Goal: Information Seeking & Learning: Learn about a topic

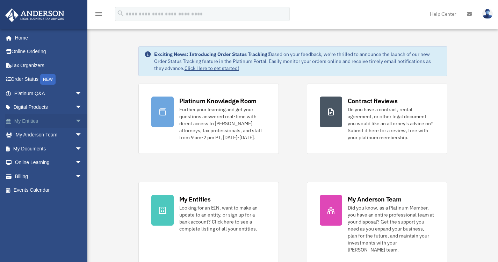
click at [75, 125] on span "arrow_drop_down" at bounding box center [82, 121] width 14 height 14
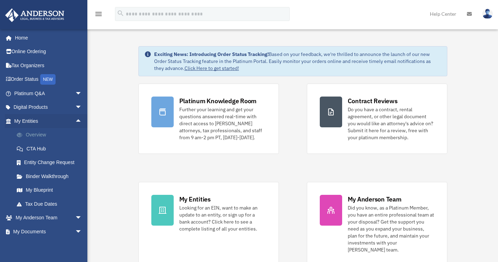
click at [48, 135] on link "Overview" at bounding box center [51, 135] width 83 height 14
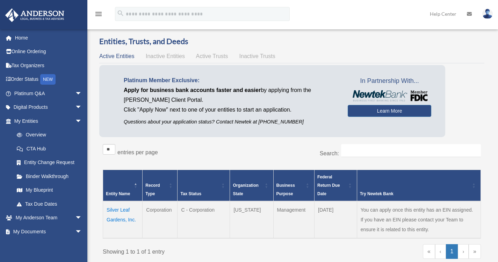
scroll to position [4, 0]
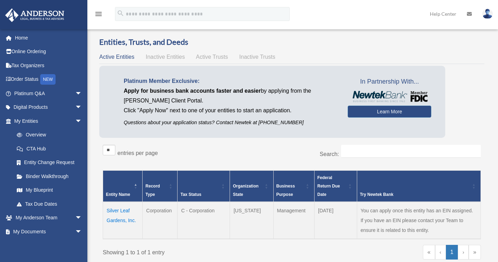
click at [118, 215] on td "Silver Leaf Gardens, Inc." at bounding box center [123, 220] width 40 height 37
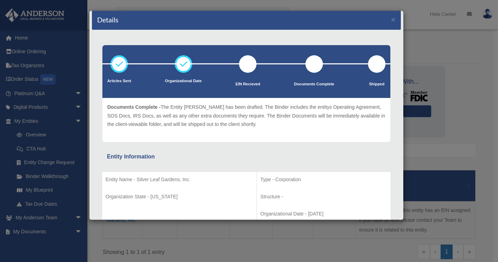
scroll to position [0, 0]
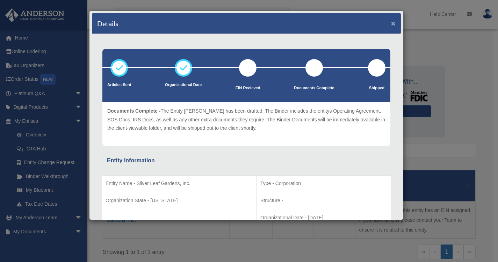
click at [391, 23] on button "×" at bounding box center [393, 23] width 5 height 7
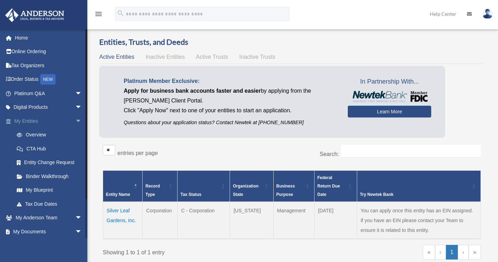
click at [75, 123] on span "arrow_drop_down" at bounding box center [82, 121] width 14 height 14
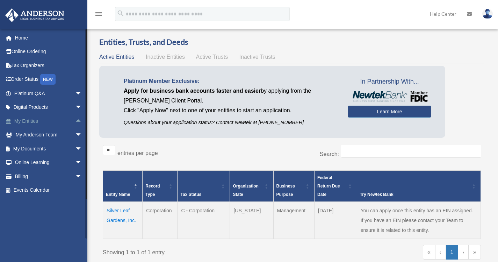
click at [75, 123] on span "arrow_drop_up" at bounding box center [82, 121] width 14 height 14
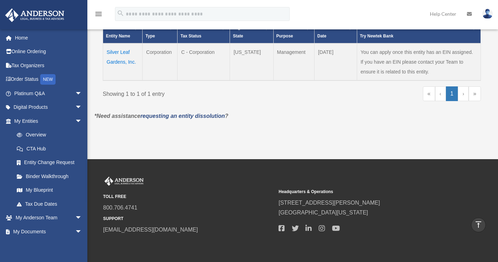
scroll to position [190, 0]
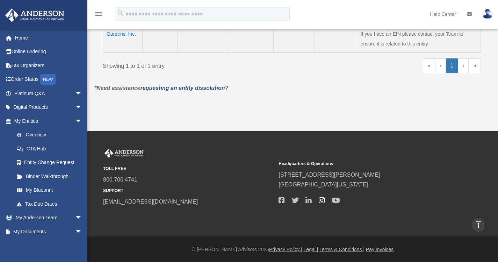
click at [320, 197] on icon at bounding box center [322, 200] width 6 height 7
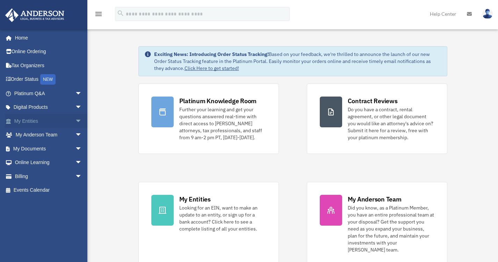
click at [75, 119] on span "arrow_drop_down" at bounding box center [82, 121] width 14 height 14
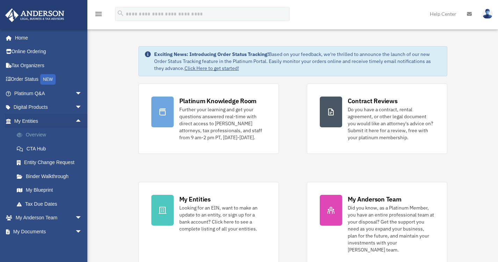
click at [55, 135] on link "Overview" at bounding box center [51, 135] width 83 height 14
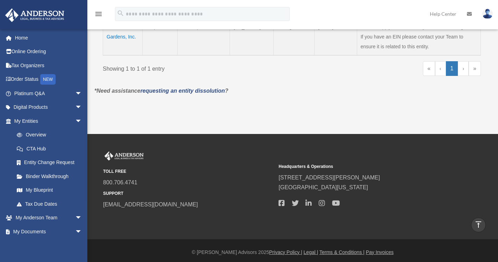
scroll to position [188, 0]
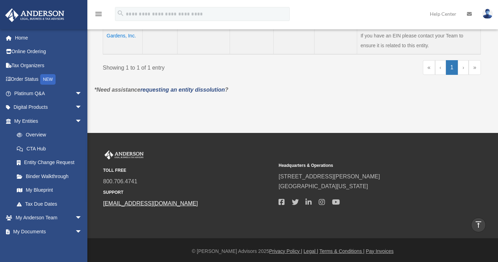
click at [145, 202] on link "[EMAIL_ADDRESS][DOMAIN_NAME]" at bounding box center [150, 203] width 95 height 6
click at [469, 14] on icon at bounding box center [469, 14] width 5 height 5
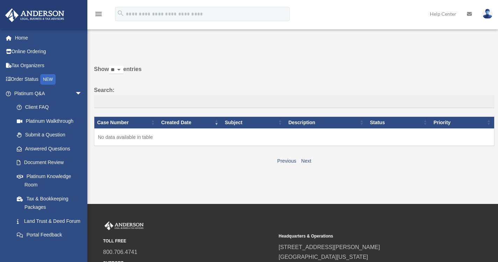
click at [467, 14] on icon at bounding box center [469, 14] width 5 height 5
click at [447, 14] on link "Help Center" at bounding box center [443, 14] width 37 height 28
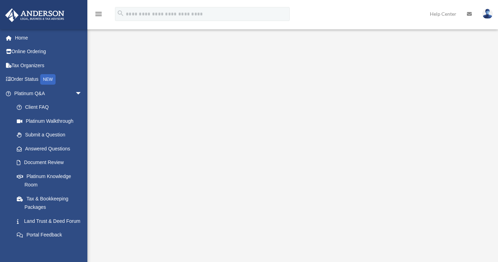
click at [471, 14] on icon at bounding box center [469, 14] width 5 height 5
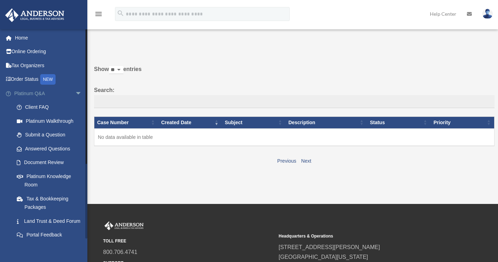
click at [78, 92] on span "arrow_drop_down" at bounding box center [82, 93] width 14 height 14
